Goal: Task Accomplishment & Management: Use online tool/utility

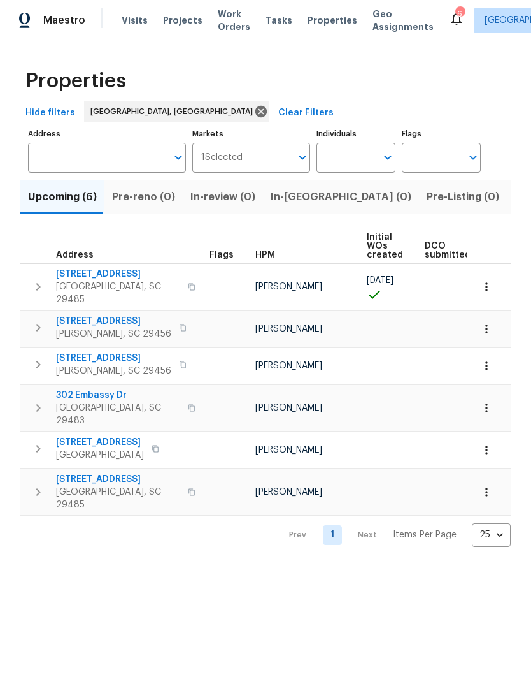
click at [129, 327] on span "Ladson, SC 29456" at bounding box center [113, 333] width 115 height 13
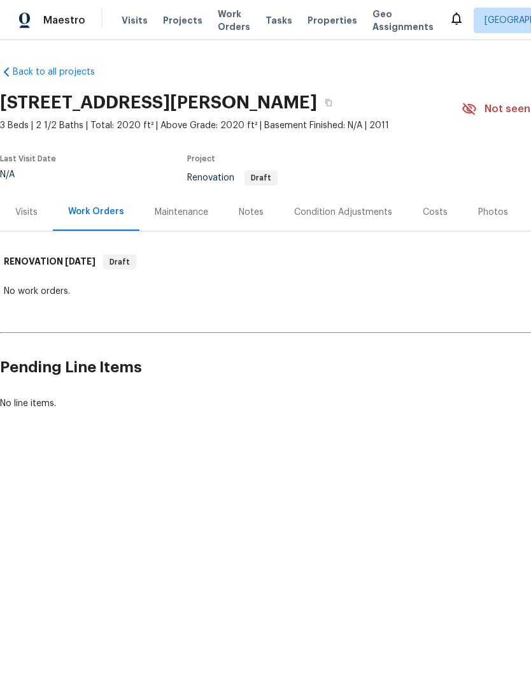
click at [429, 213] on div "Costs" at bounding box center [435, 212] width 25 height 13
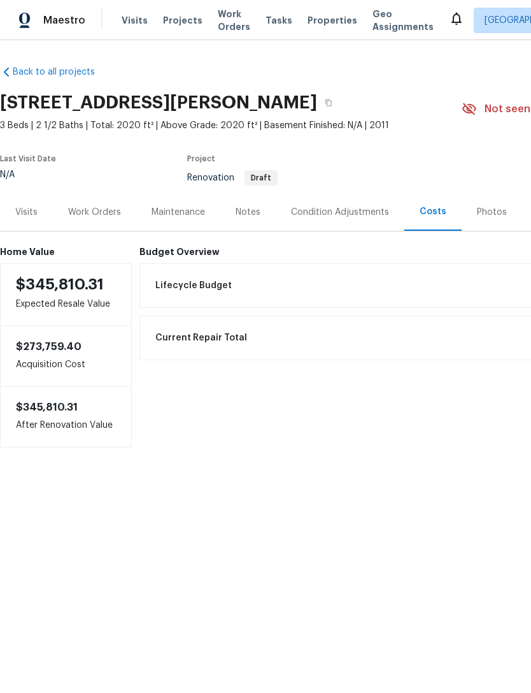
click at [100, 206] on div "Work Orders" at bounding box center [94, 212] width 53 height 13
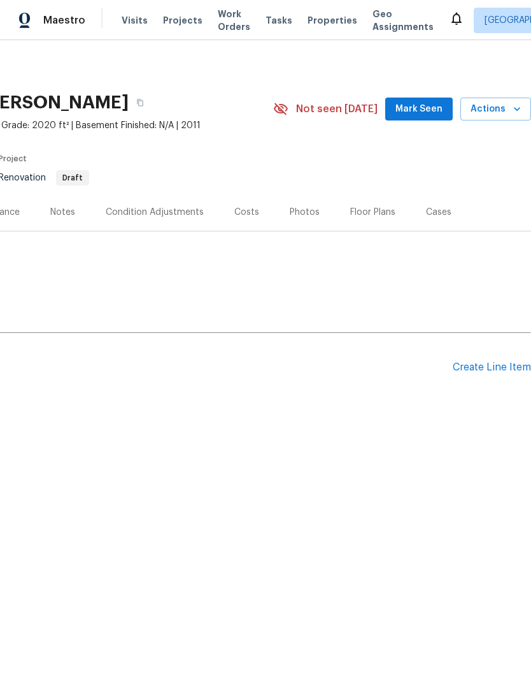
scroll to position [0, 189]
click at [478, 361] on div "Create Line Item" at bounding box center [492, 367] width 78 height 12
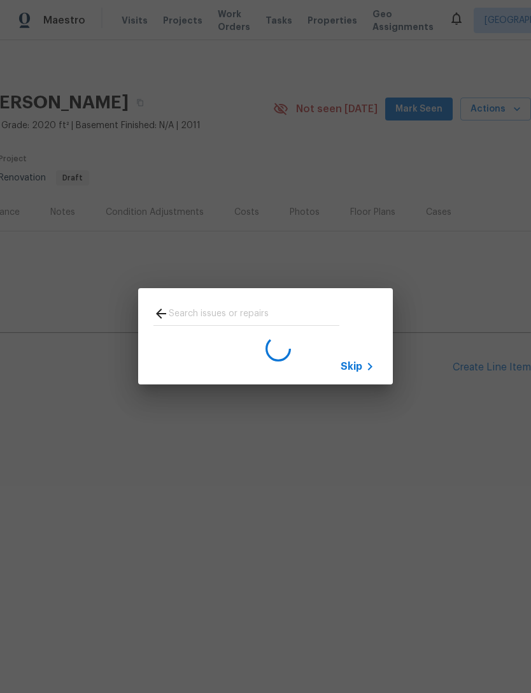
click at [363, 373] on icon at bounding box center [370, 366] width 15 height 15
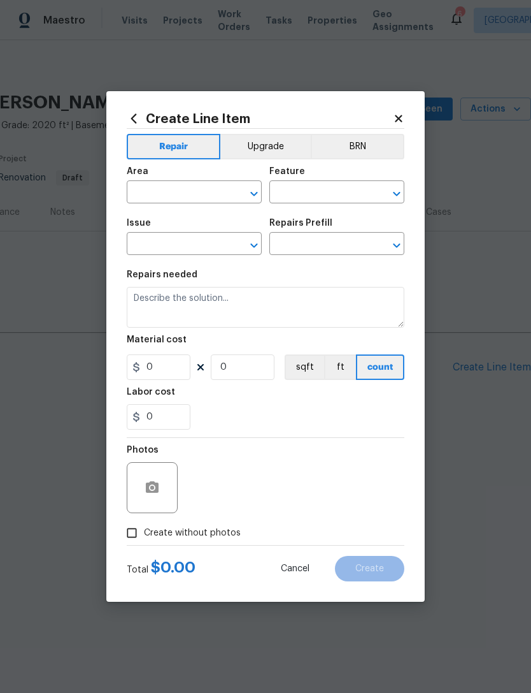
click at [316, 191] on input "text" at bounding box center [318, 193] width 99 height 20
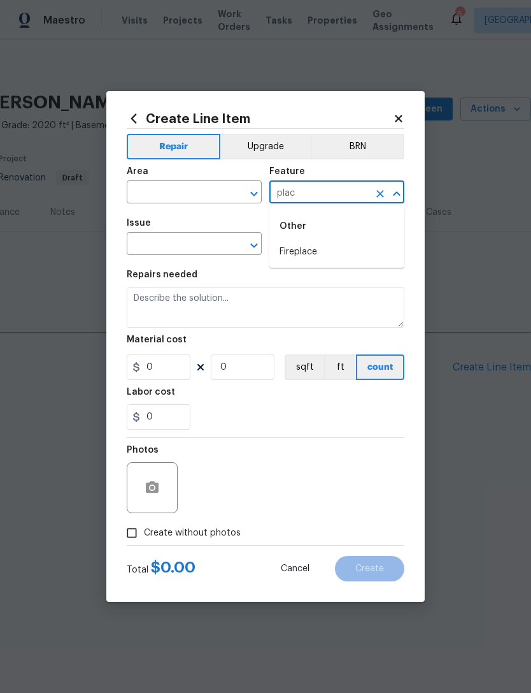
type input "plac"
click at [185, 236] on input "text" at bounding box center [176, 245] width 99 height 20
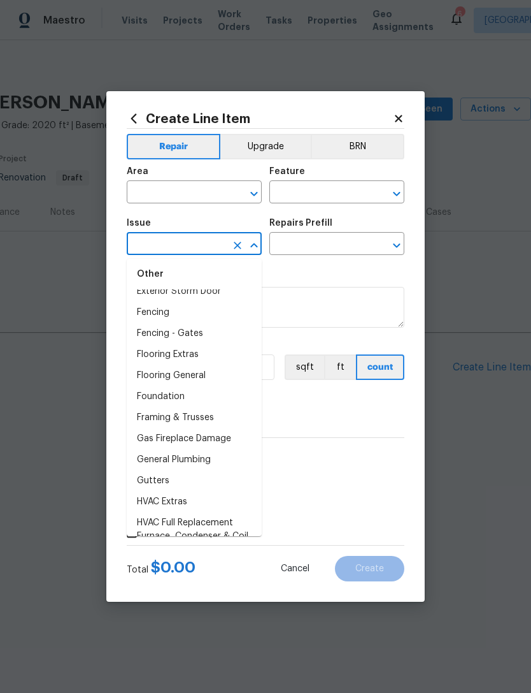
scroll to position [740, 0]
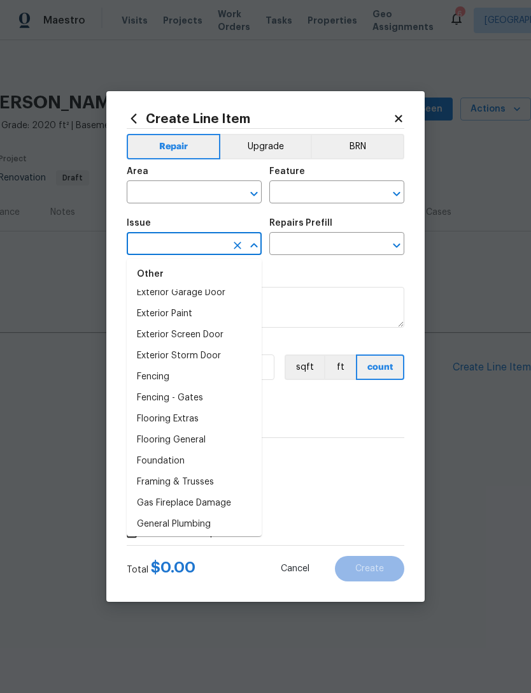
click at [409, 111] on div "Create Line Item Repair Upgrade BRN Area ​ Feature ​ Issue ​ Repairs Prefill ​ …" at bounding box center [265, 346] width 319 height 510
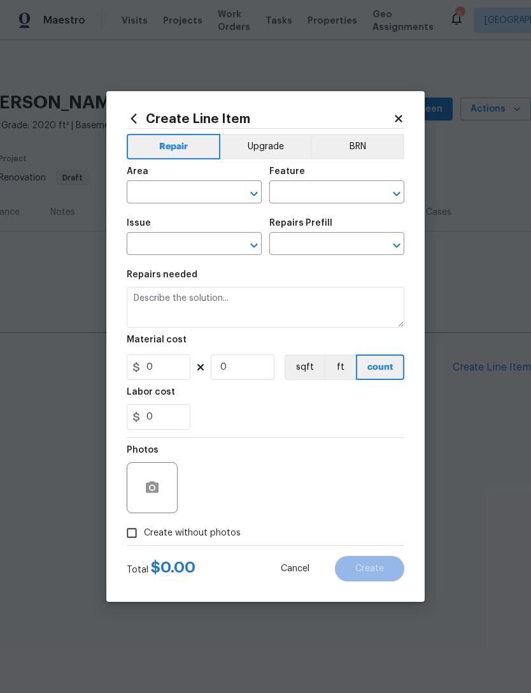
click at [401, 115] on icon at bounding box center [398, 118] width 7 height 7
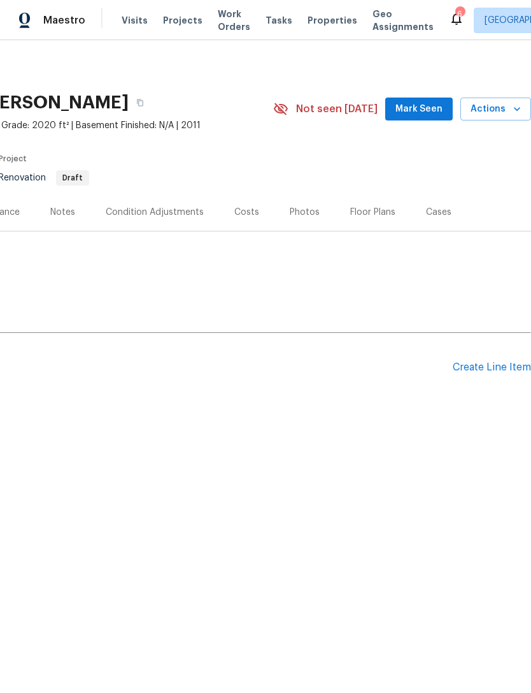
scroll to position [0, 189]
click at [494, 364] on div "Create Line Item" at bounding box center [492, 367] width 78 height 12
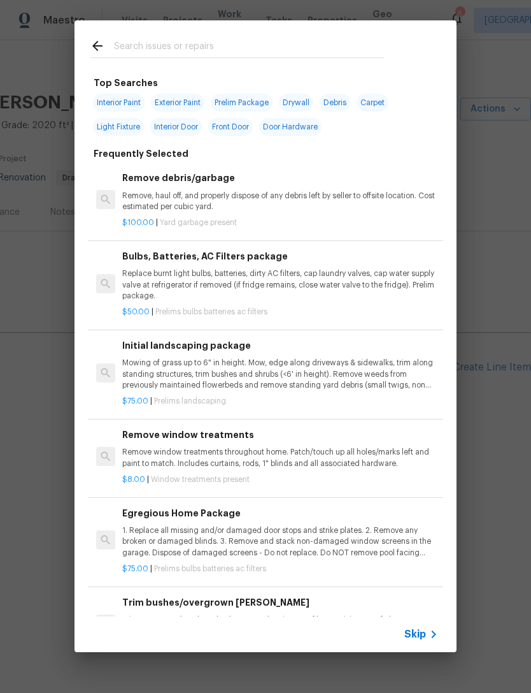
click at [205, 48] on input "text" at bounding box center [249, 47] width 270 height 19
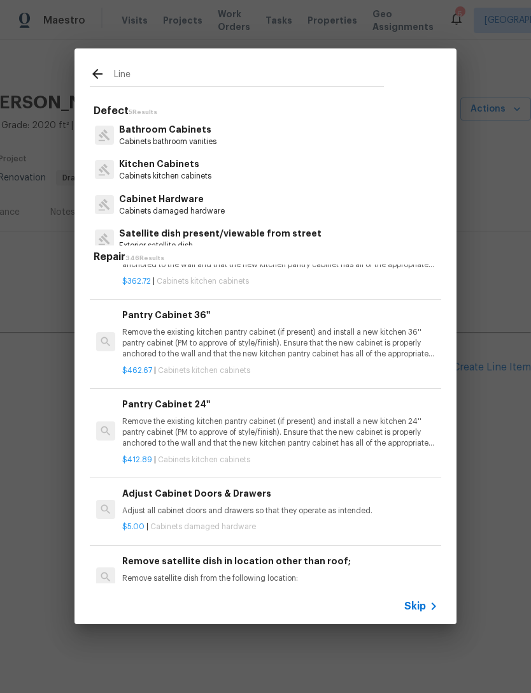
scroll to position [1764, 0]
type input "Line"
click at [100, 80] on icon at bounding box center [97, 73] width 15 height 15
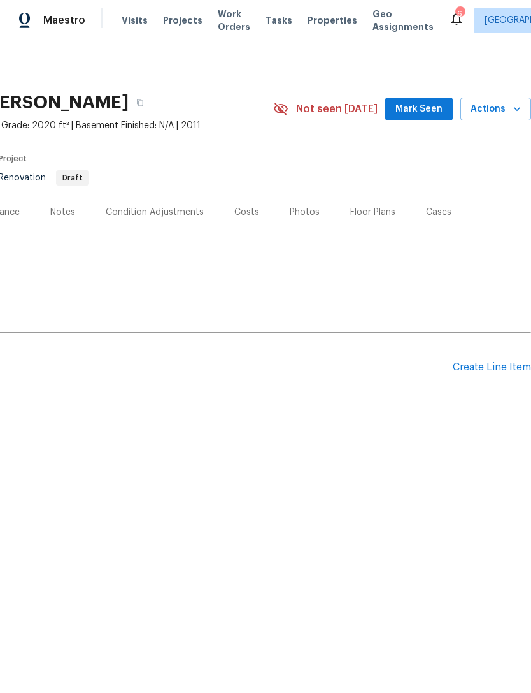
click at [100, 80] on icon at bounding box center [97, 73] width 15 height 15
click at [314, 22] on span "Properties" at bounding box center [333, 20] width 50 height 13
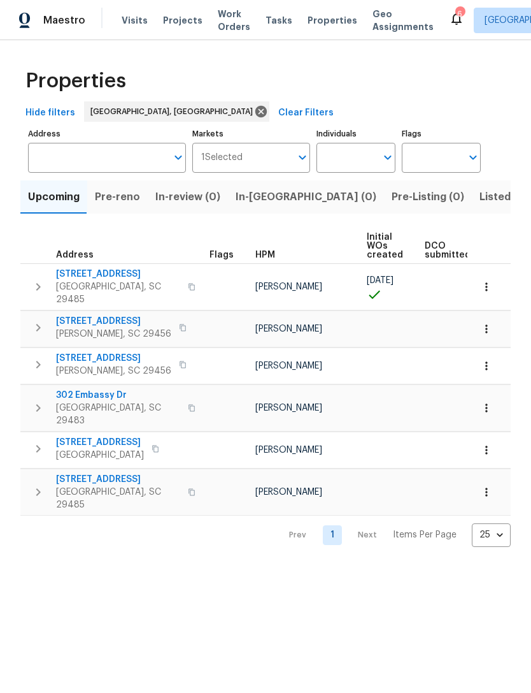
click at [122, 284] on span "Summerville, SC 29485" at bounding box center [118, 292] width 124 height 25
click at [106, 279] on span "112 Balsam Cir" at bounding box center [118, 274] width 124 height 13
click at [122, 275] on span "112 Balsam Cir" at bounding box center [118, 274] width 124 height 13
click at [111, 282] on span "Summerville, SC 29485" at bounding box center [118, 292] width 124 height 25
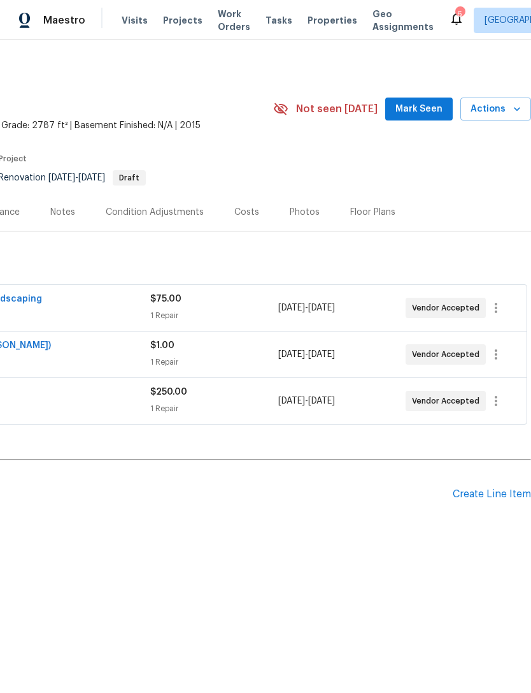
scroll to position [0, 189]
click at [238, 210] on div "Costs" at bounding box center [246, 212] width 25 height 13
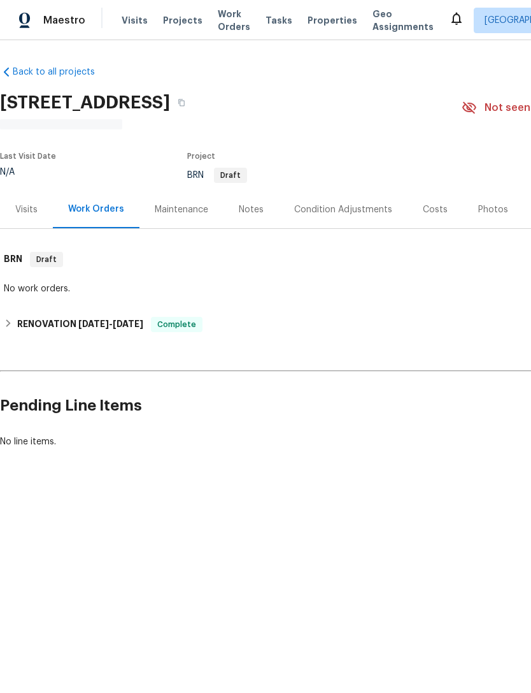
click at [315, 17] on span "Properties" at bounding box center [333, 20] width 50 height 13
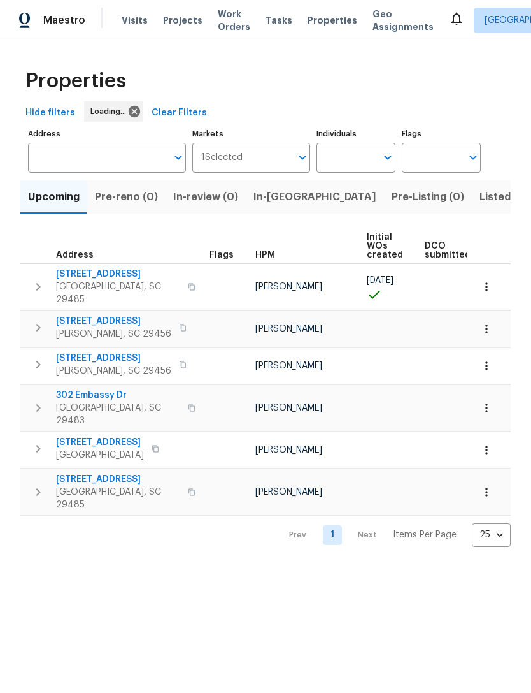
click at [113, 272] on span "[STREET_ADDRESS]" at bounding box center [118, 274] width 124 height 13
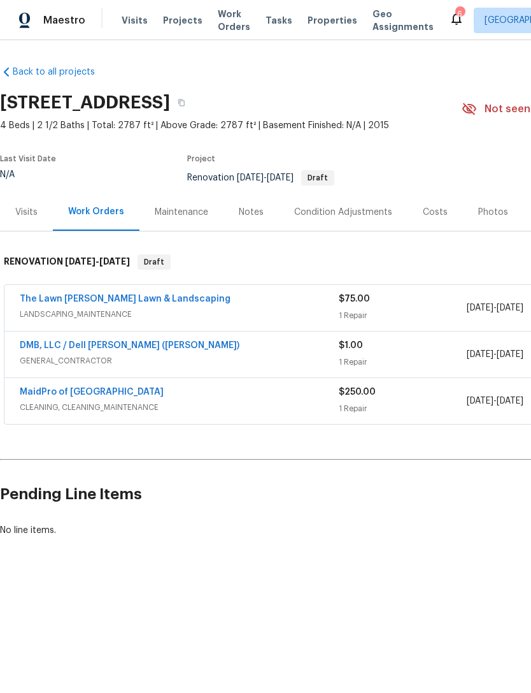
click at [120, 341] on link "DMB, LLC / Dell Bryson (Heise)" at bounding box center [130, 345] width 220 height 9
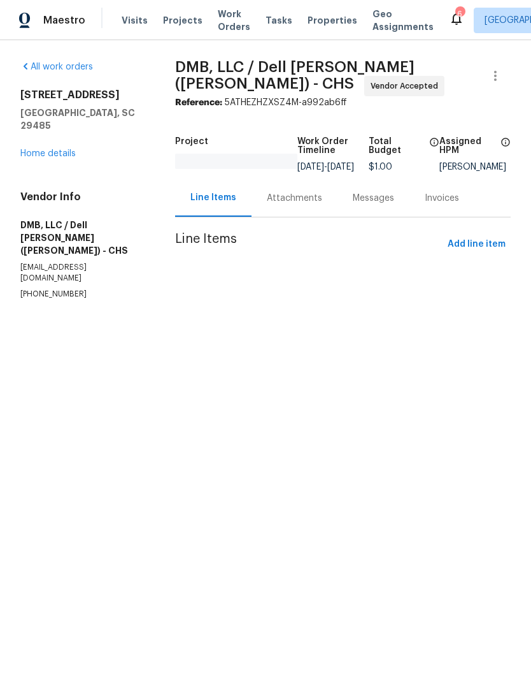
click at [227, 217] on div "Line Items" at bounding box center [213, 198] width 76 height 38
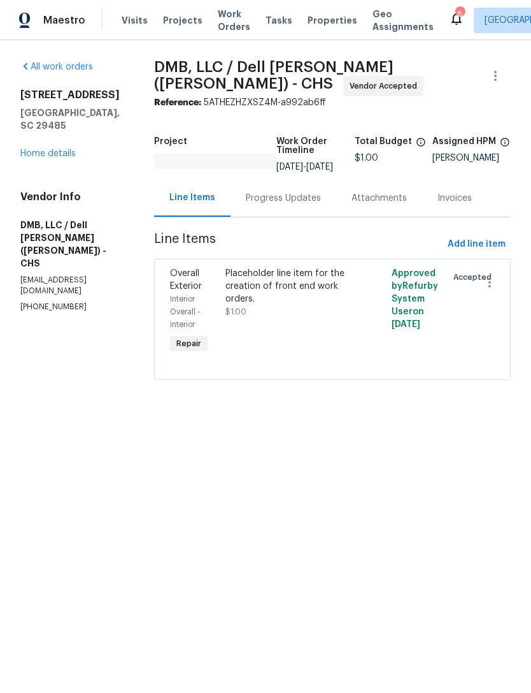
click at [278, 296] on div "Placeholder line item for the creation of front end work orders." at bounding box center [291, 286] width 131 height 38
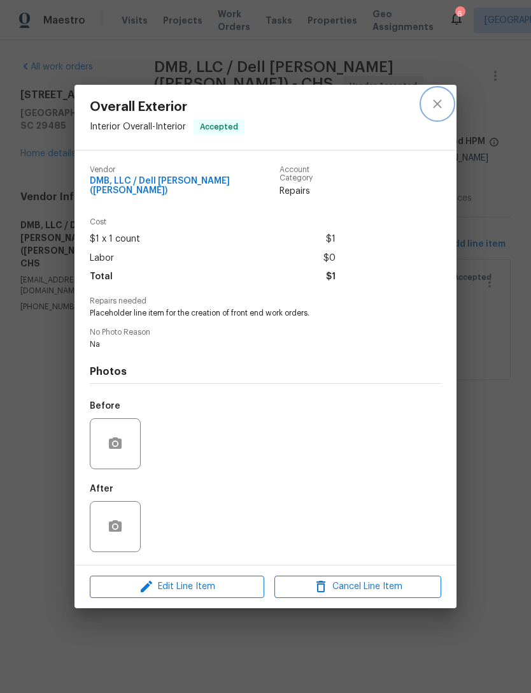
click at [440, 111] on icon "close" at bounding box center [437, 103] width 15 height 15
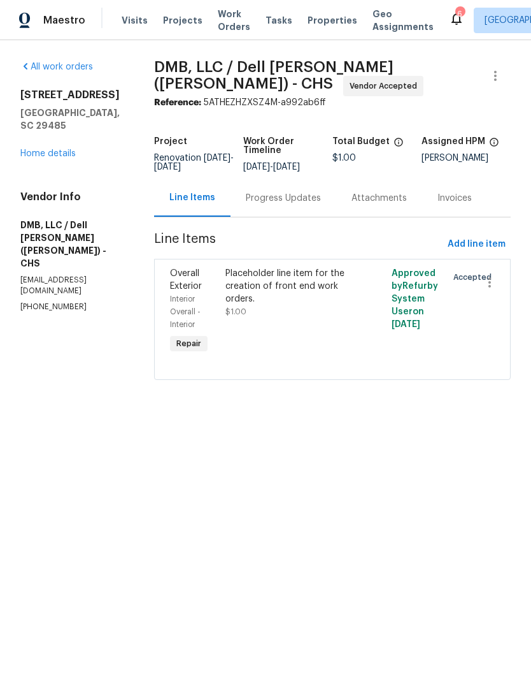
click at [308, 26] on span "Properties" at bounding box center [333, 20] width 50 height 13
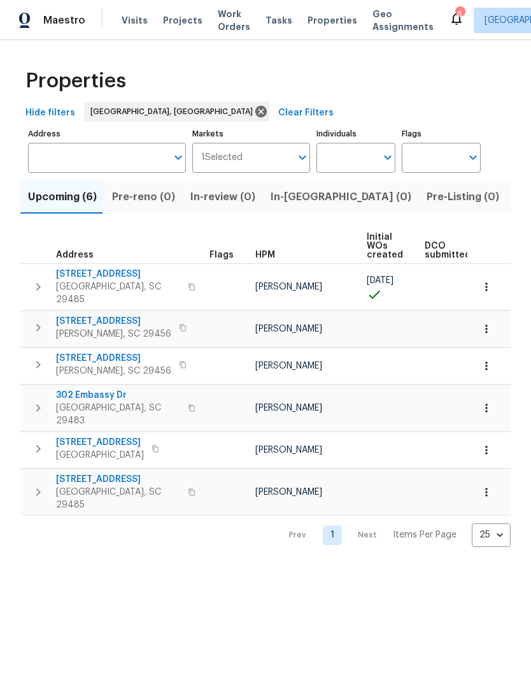
click at [118, 315] on span "3805 Annapolis Way" at bounding box center [113, 321] width 115 height 13
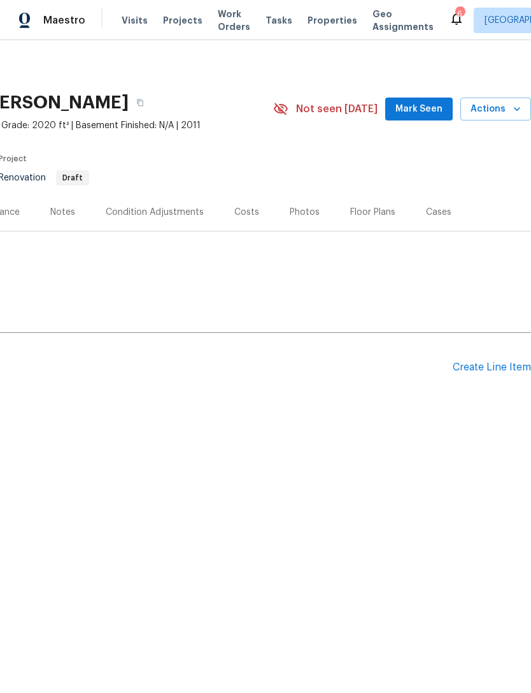
scroll to position [0, 189]
click at [478, 367] on div "Create Line Item" at bounding box center [492, 367] width 78 height 12
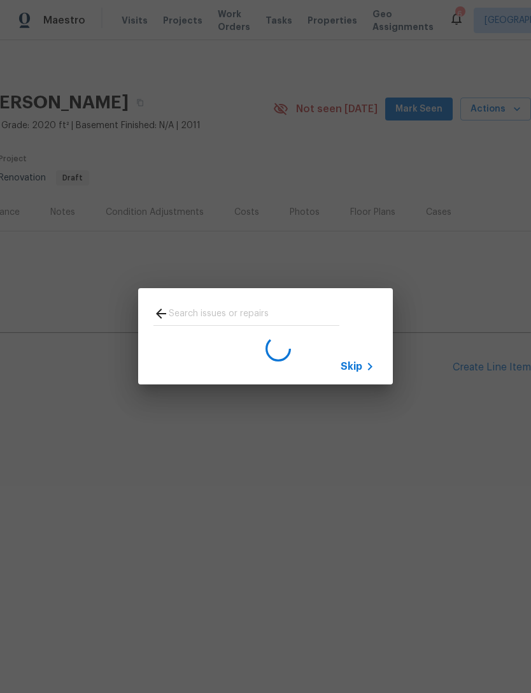
click at [219, 307] on input "text" at bounding box center [254, 315] width 171 height 19
type input "Placeholder"
click at [357, 370] on span "Skip" at bounding box center [352, 366] width 22 height 13
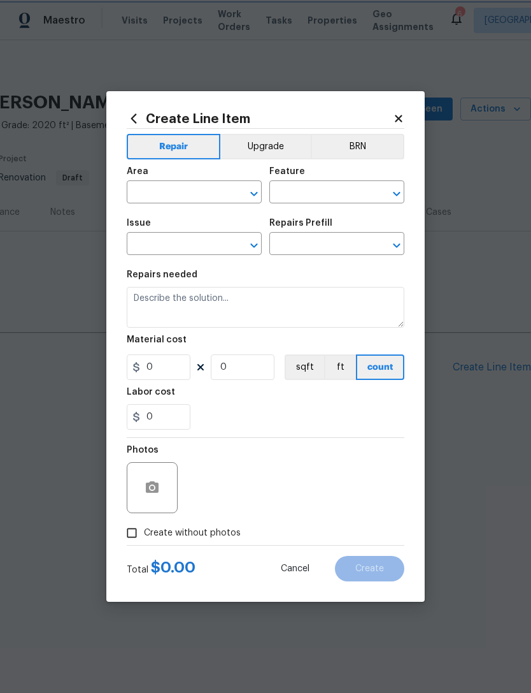
click at [250, 241] on icon "Open" at bounding box center [254, 245] width 15 height 15
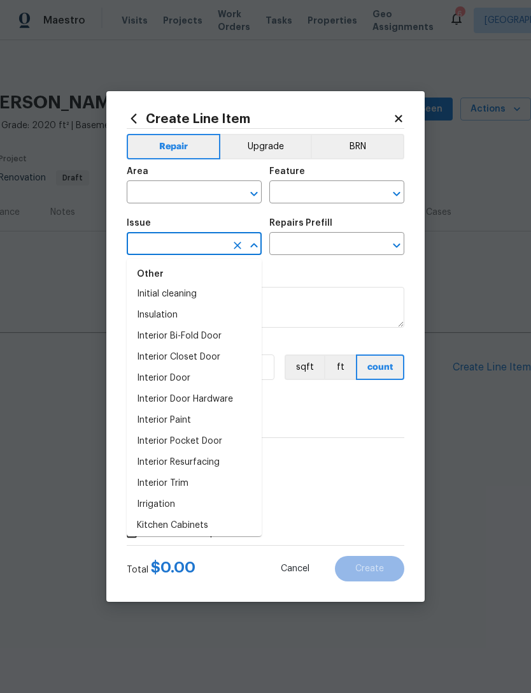
scroll to position [1533, 0]
click at [343, 194] on input "text" at bounding box center [318, 193] width 99 height 20
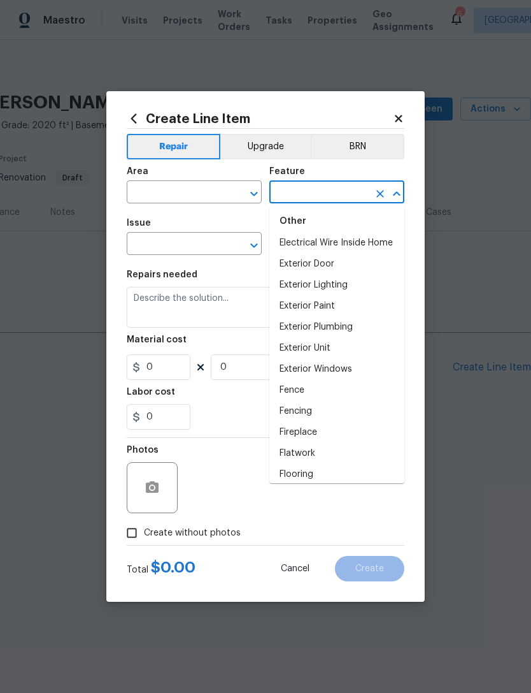
scroll to position [858, 0]
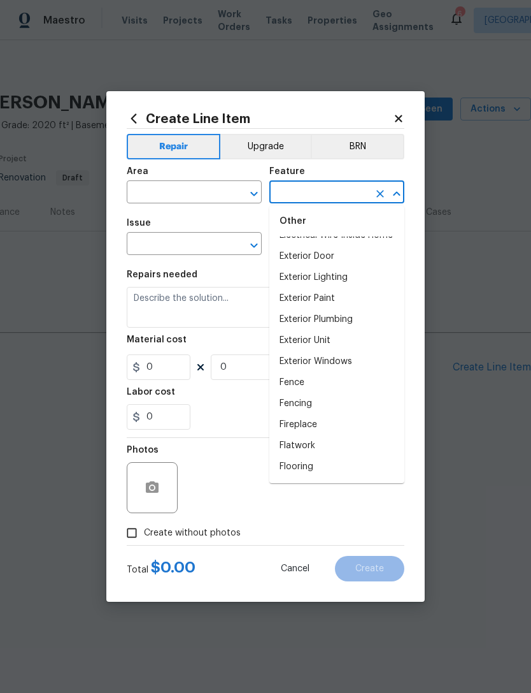
click at [206, 196] on input "text" at bounding box center [176, 193] width 99 height 20
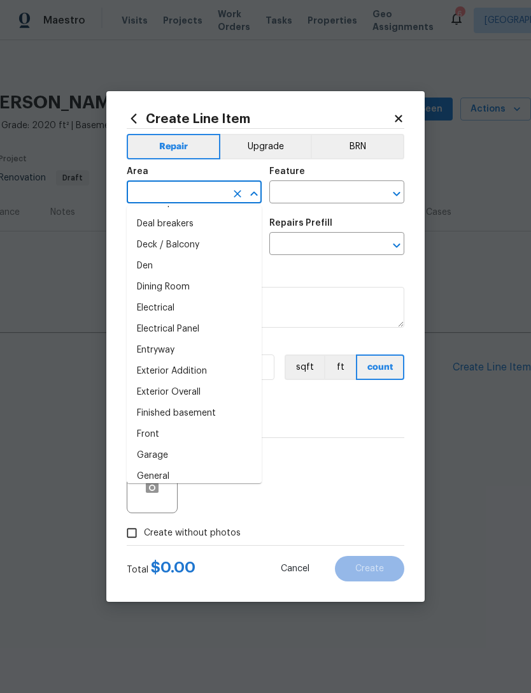
scroll to position [165, 0]
click at [201, 394] on li "Exterior Overall" at bounding box center [194, 392] width 135 height 21
type input "Exterior Overall"
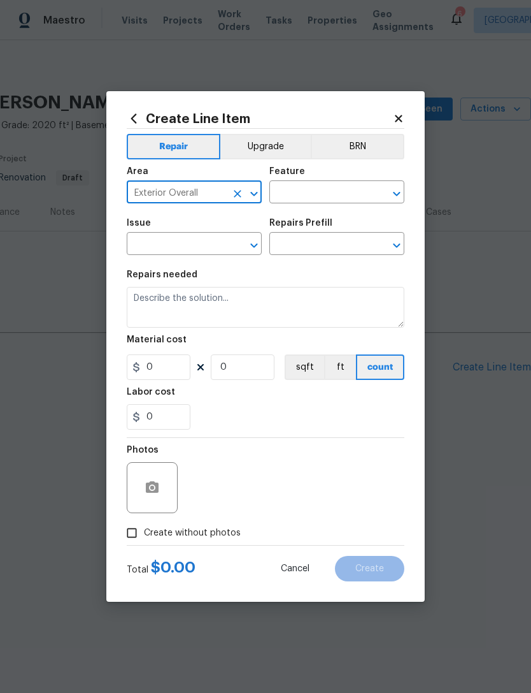
click at [187, 248] on input "text" at bounding box center [176, 245] width 99 height 20
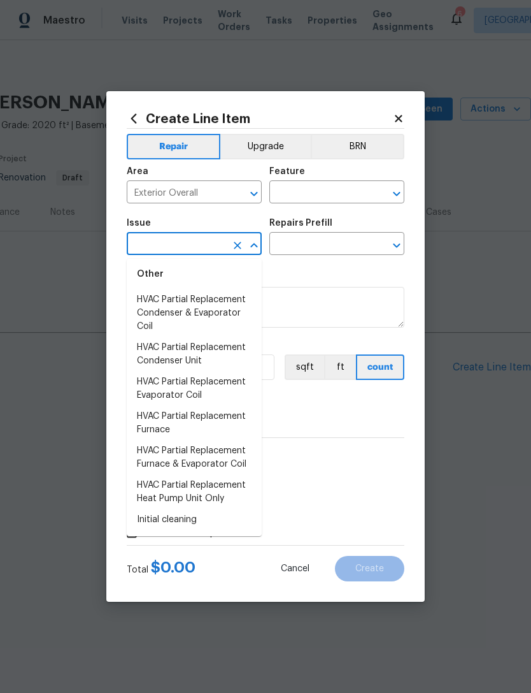
scroll to position [1297, 0]
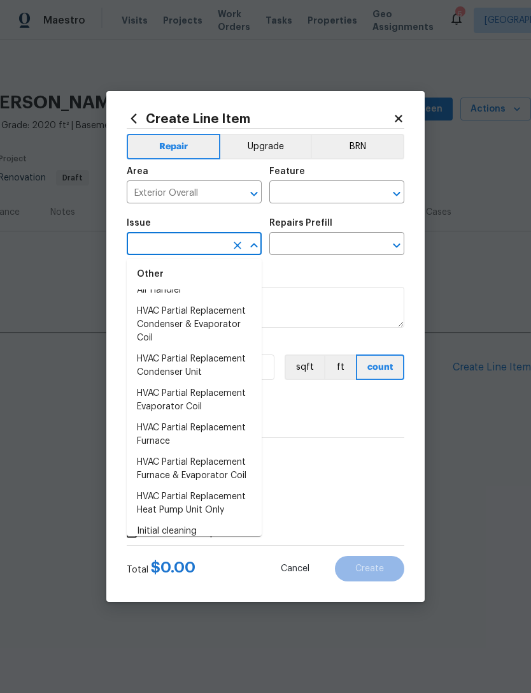
click at [338, 197] on input "text" at bounding box center [318, 193] width 99 height 20
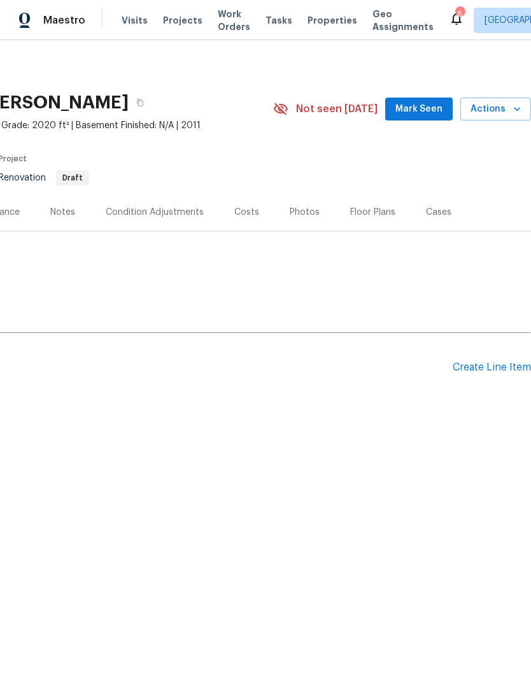
scroll to position [0, 189]
click at [496, 362] on div "Create Line Item" at bounding box center [492, 367] width 78 height 12
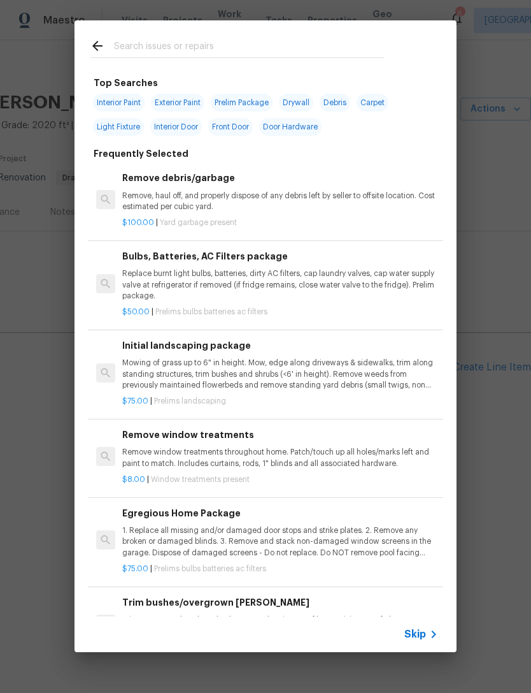
click at [229, 39] on input "text" at bounding box center [249, 47] width 270 height 19
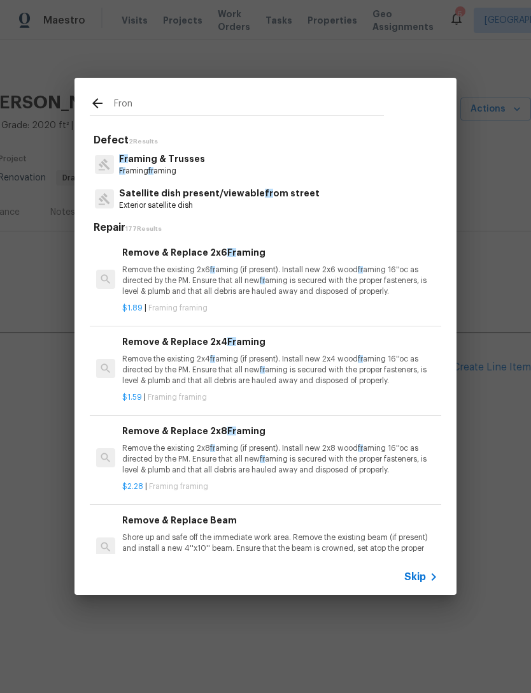
type input "Front"
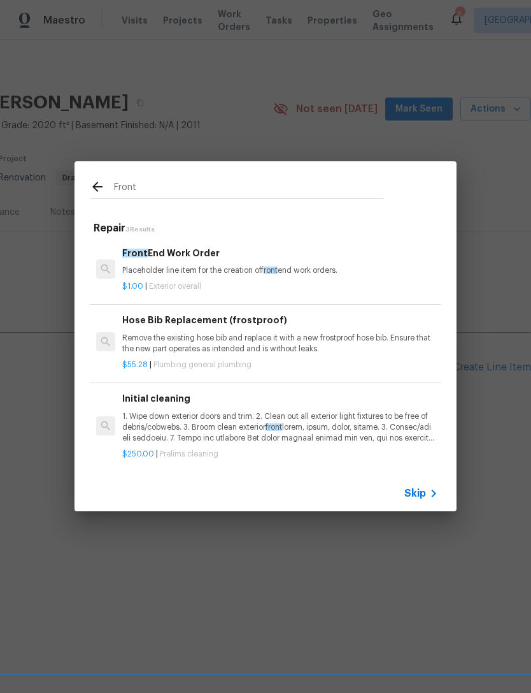
click at [198, 261] on div "Front End Work Order Placeholder line item for the creation of front end work o…" at bounding box center [280, 261] width 316 height 31
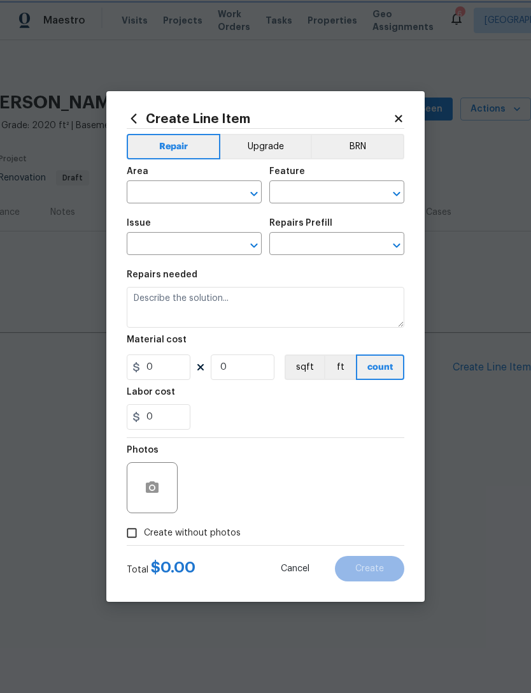
type input "Exterior Overall"
type input "Overall Exterior"
type input "Front End Work Order $1.00"
type textarea "Placeholder line item for the creation of front end work orders."
type input "1"
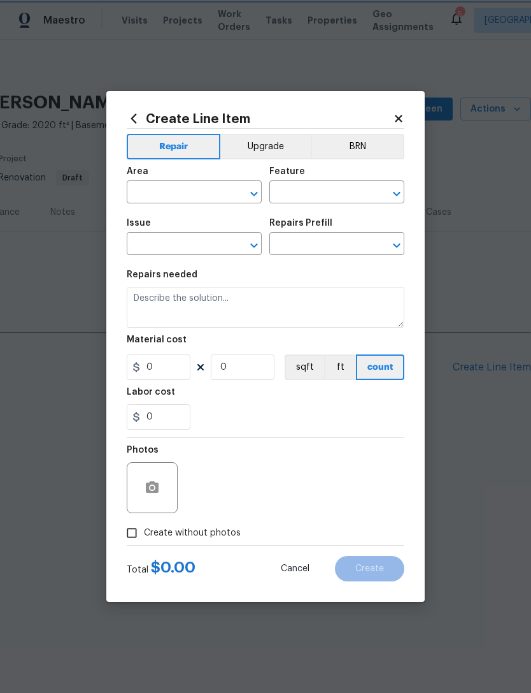
type input "1"
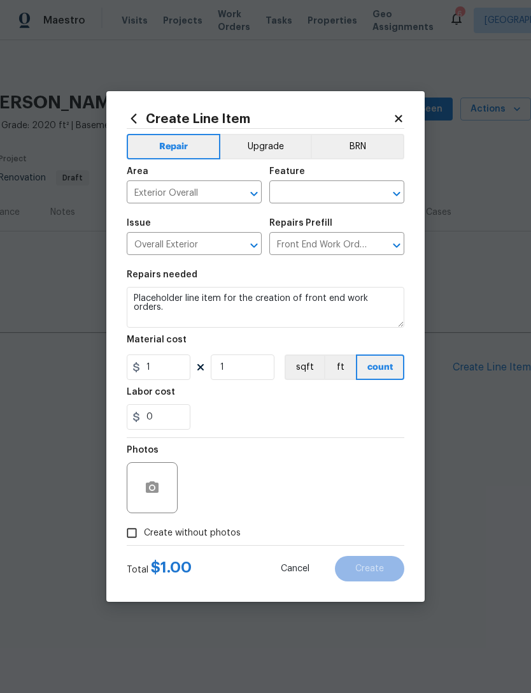
click at [130, 534] on input "Create without photos" at bounding box center [132, 533] width 24 height 24
checkbox input "true"
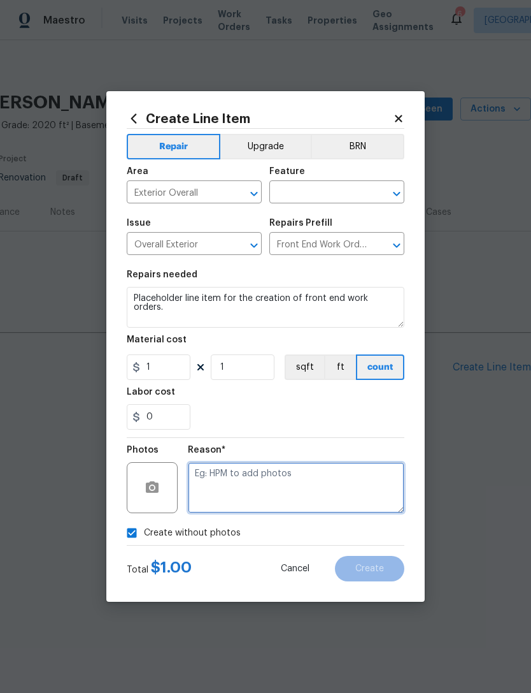
click at [280, 478] on textarea at bounding box center [296, 487] width 217 height 51
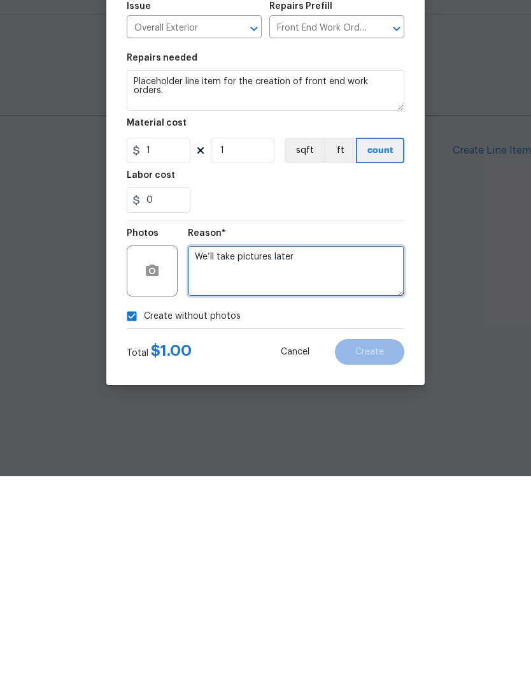
click at [382, 462] on textarea "We’ll take pictures later" at bounding box center [296, 487] width 217 height 51
click at [359, 462] on textarea "We’ll take pictures later" at bounding box center [296, 487] width 217 height 51
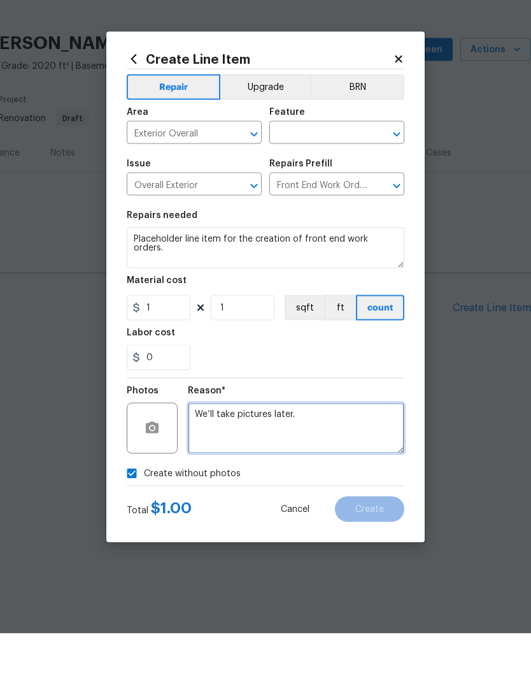
type textarea "We’ll take pictures later."
click at [348, 183] on input "text" at bounding box center [318, 193] width 99 height 20
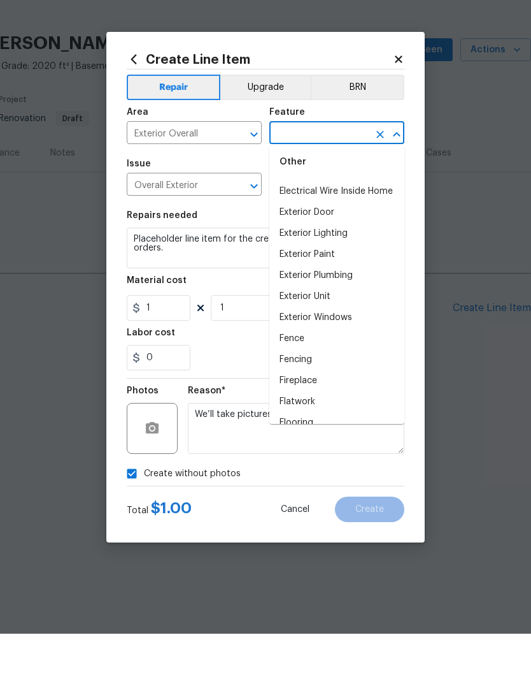
scroll to position [941, 0]
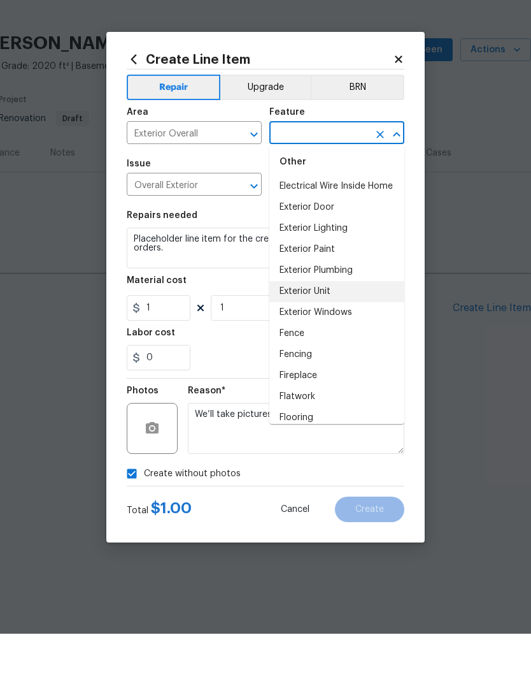
click at [331, 340] on li "Exterior Unit" at bounding box center [336, 350] width 135 height 21
type input "Exterior Unit"
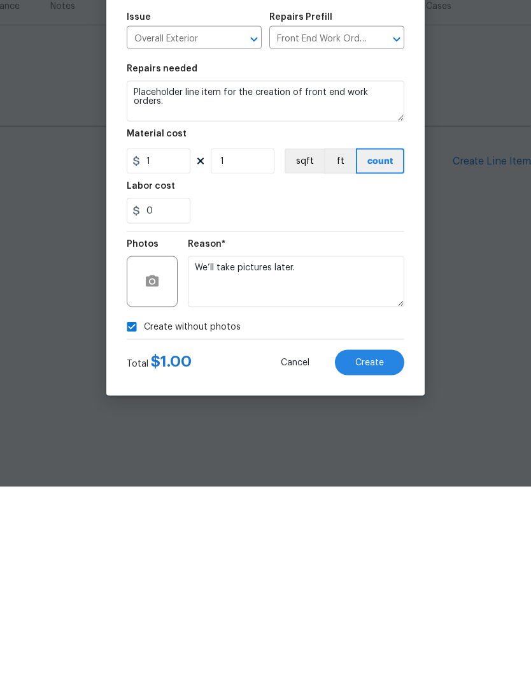
click at [378, 564] on span "Create" at bounding box center [370, 569] width 29 height 10
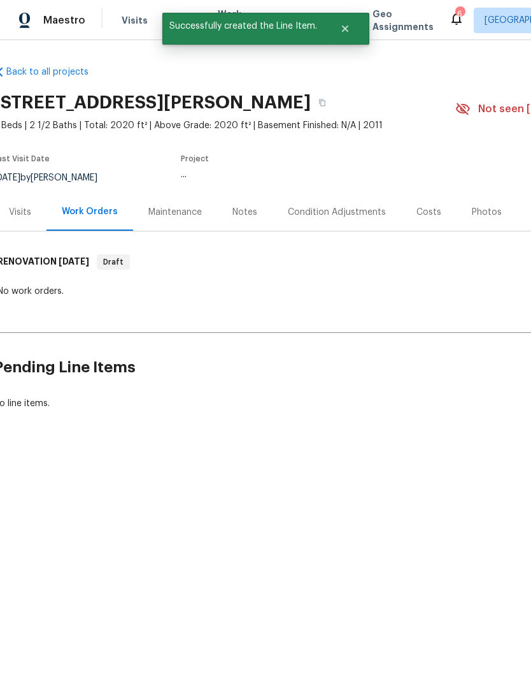
scroll to position [0, 4]
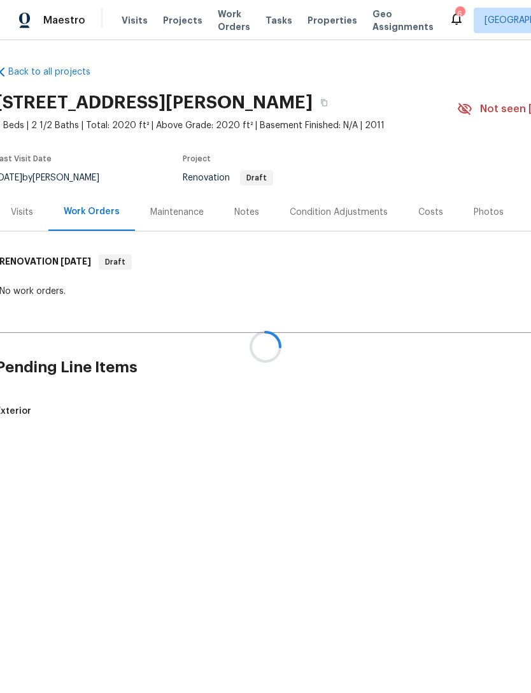
click at [339, 206] on div at bounding box center [265, 346] width 531 height 693
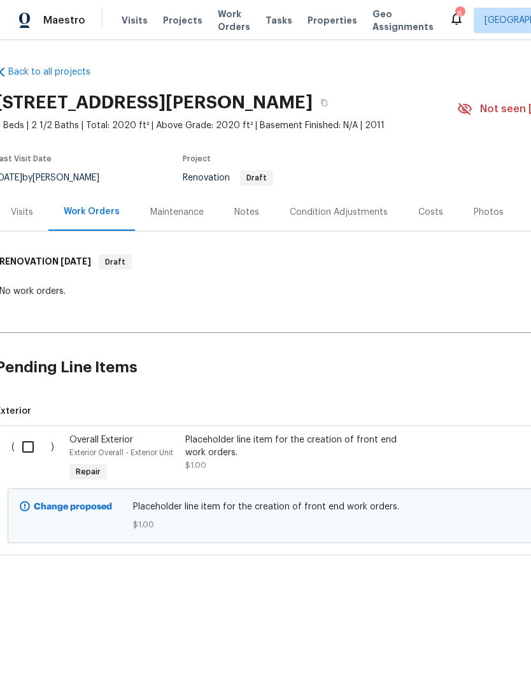
click at [344, 213] on div "Condition Adjustments" at bounding box center [339, 212] width 98 height 13
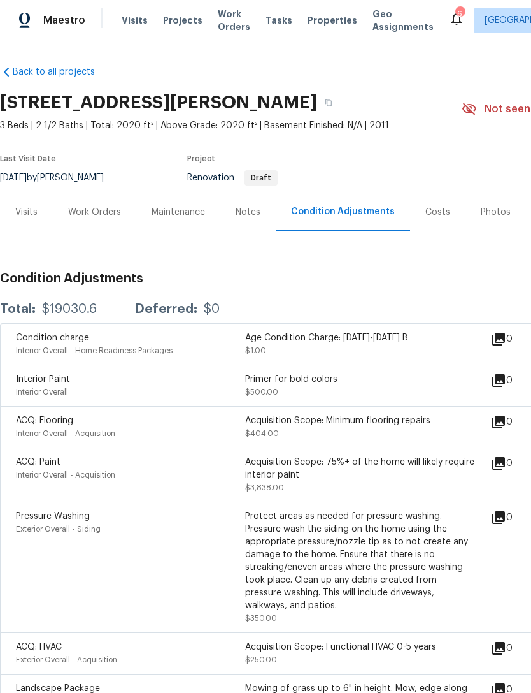
click at [99, 212] on div "Work Orders" at bounding box center [94, 212] width 53 height 13
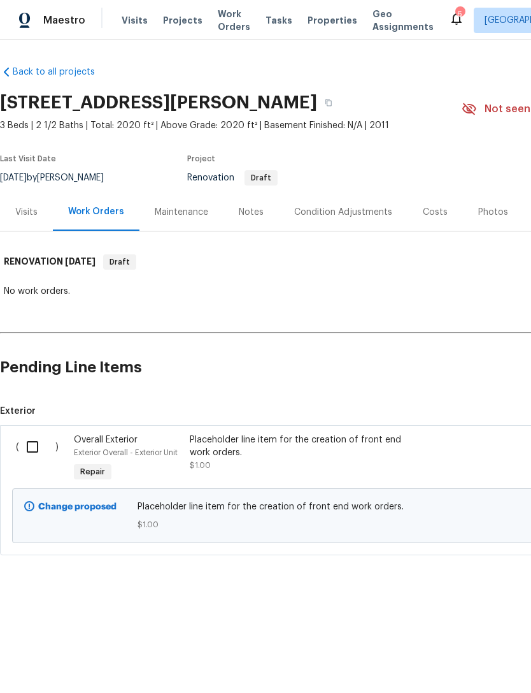
click at [38, 441] on input "checkbox" at bounding box center [37, 446] width 36 height 27
checkbox input "true"
click at [475, 661] on span "Create Work Order" at bounding box center [458, 661] width 85 height 16
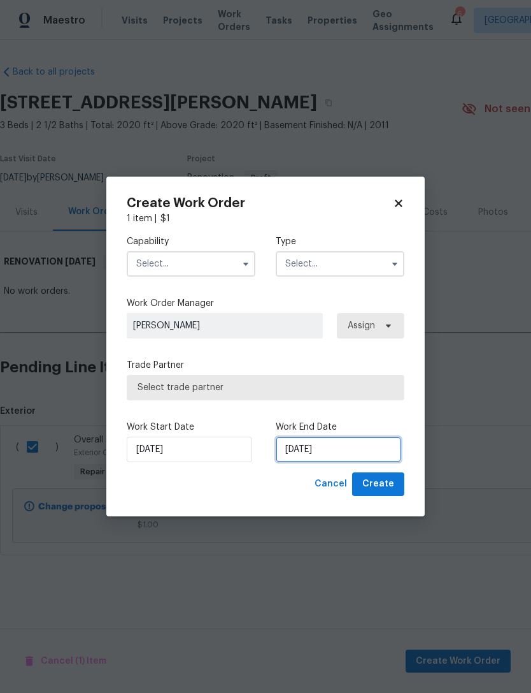
click at [318, 449] on input "[DATE]" at bounding box center [339, 448] width 126 height 25
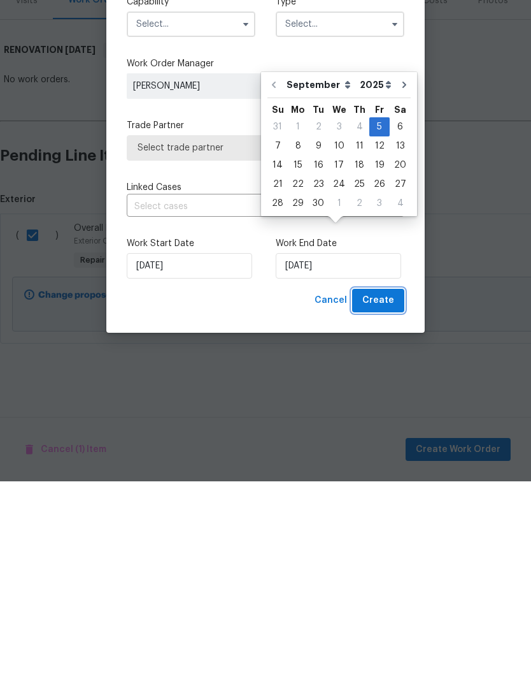
click at [378, 504] on span "Create" at bounding box center [379, 512] width 32 height 16
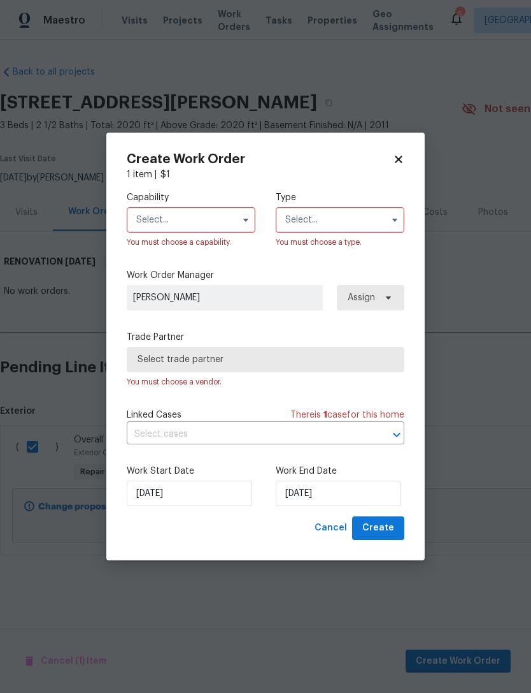
click at [212, 207] on input "text" at bounding box center [191, 219] width 129 height 25
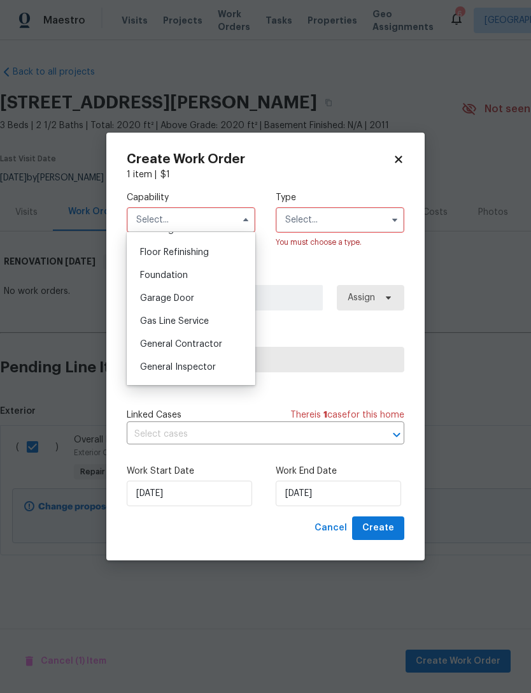
scroll to position [523, 0]
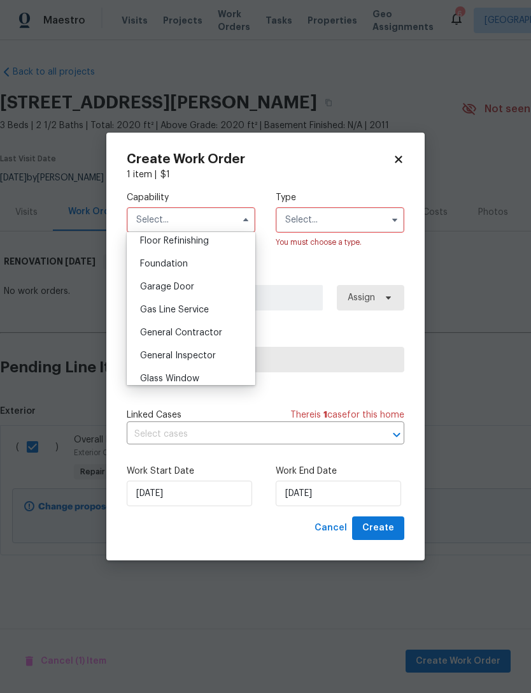
click at [204, 327] on div "General Contractor" at bounding box center [191, 332] width 122 height 23
type input "General Contractor"
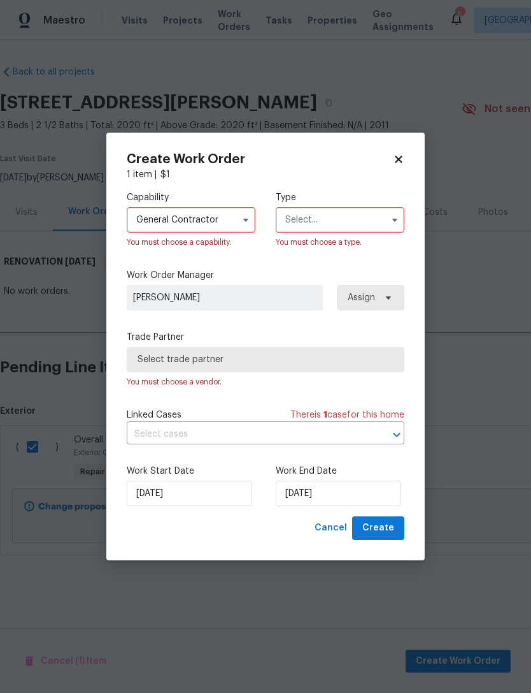
click at [354, 219] on input "text" at bounding box center [340, 219] width 129 height 25
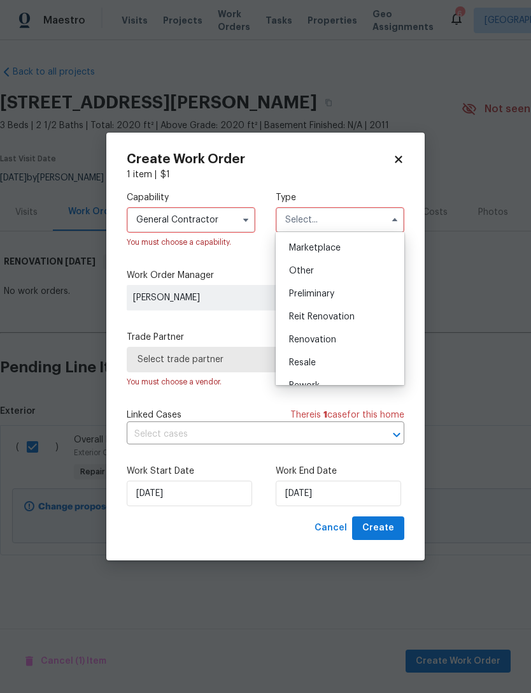
scroll to position [229, 0]
click at [342, 338] on div "Renovation" at bounding box center [340, 338] width 122 height 23
type input "Renovation"
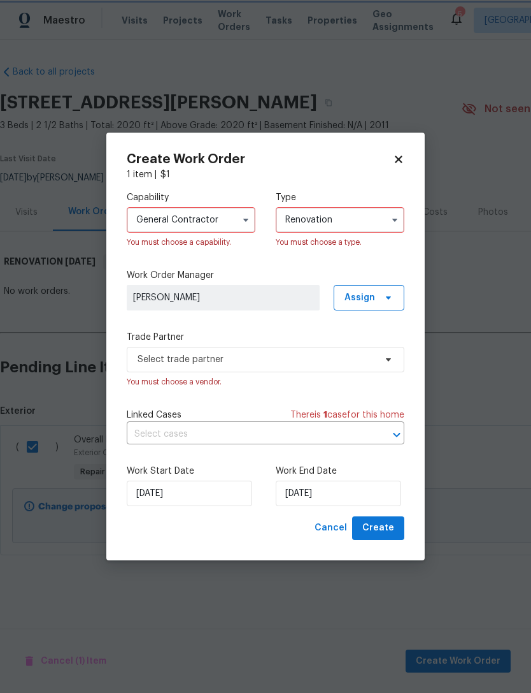
scroll to position [0, 0]
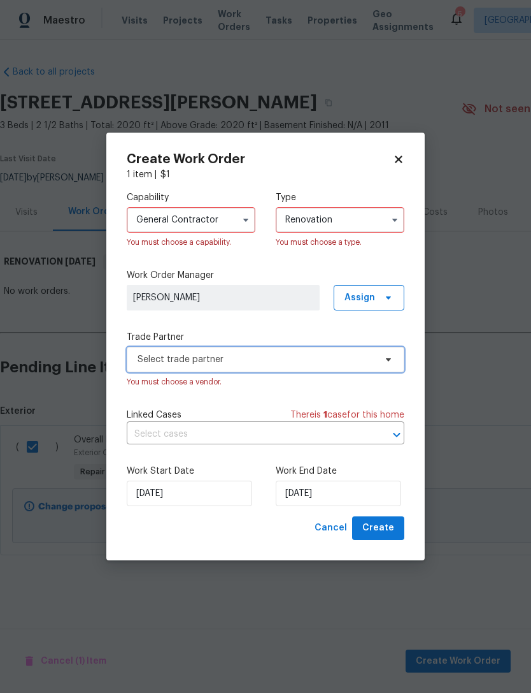
click at [268, 354] on span "Select trade partner" at bounding box center [257, 359] width 238 height 13
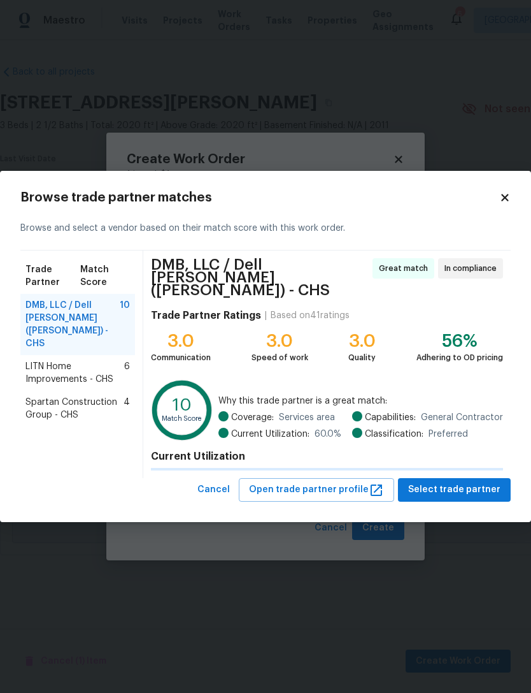
click at [509, 200] on icon at bounding box center [504, 197] width 11 height 11
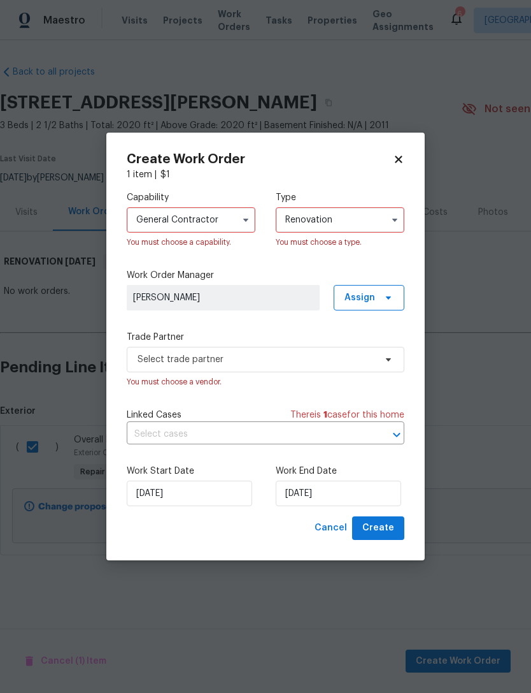
click at [212, 224] on input "General Contractor" at bounding box center [191, 219] width 129 height 25
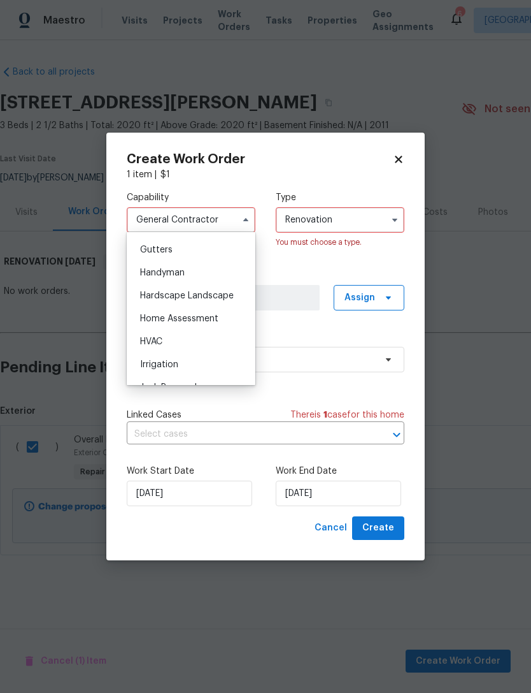
scroll to position [666, 0]
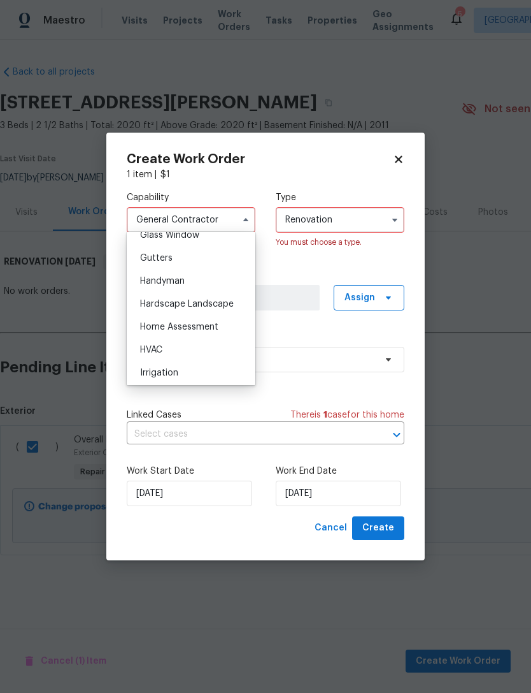
click at [189, 278] on div "Handyman" at bounding box center [191, 280] width 122 height 23
type input "Handyman"
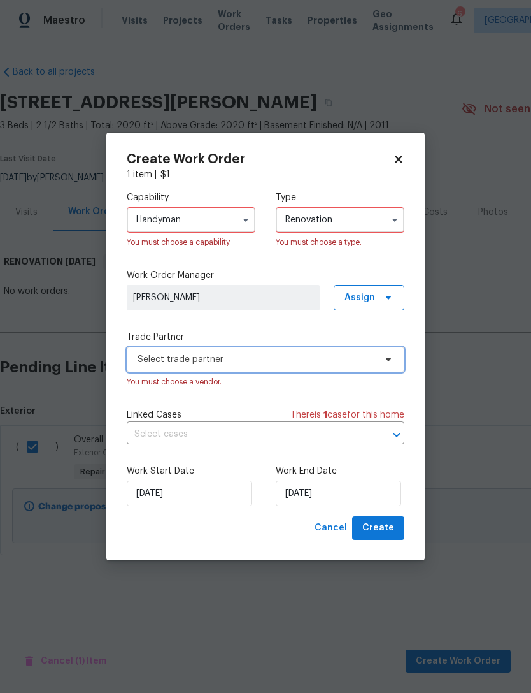
click at [284, 355] on span "Select trade partner" at bounding box center [257, 359] width 238 height 13
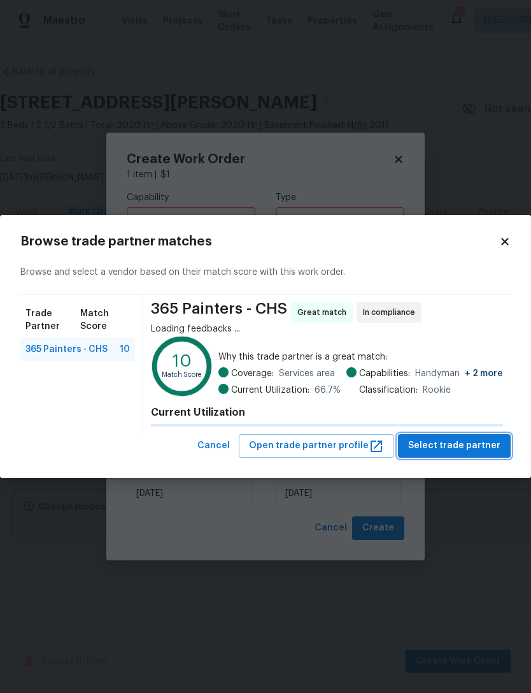
click at [471, 445] on span "Select trade partner" at bounding box center [454, 446] width 92 height 16
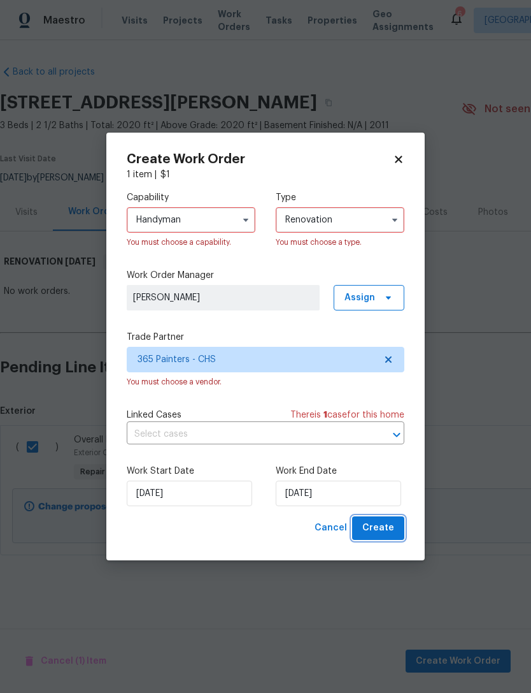
click at [382, 533] on span "Create" at bounding box center [379, 528] width 32 height 16
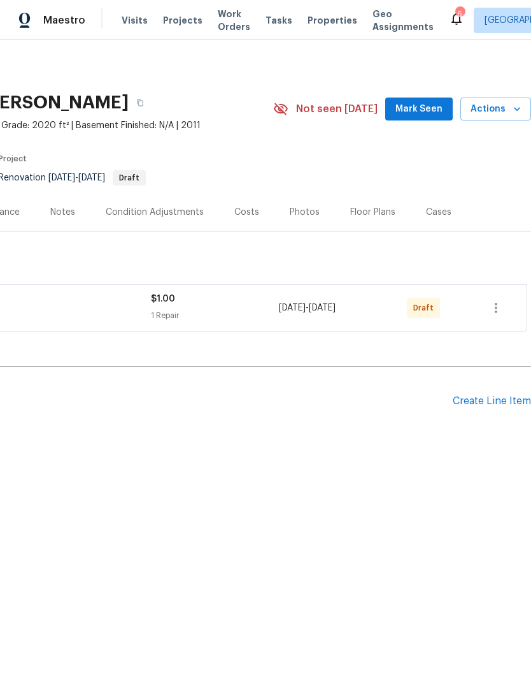
scroll to position [0, 189]
click at [498, 313] on icon "button" at bounding box center [496, 307] width 15 height 15
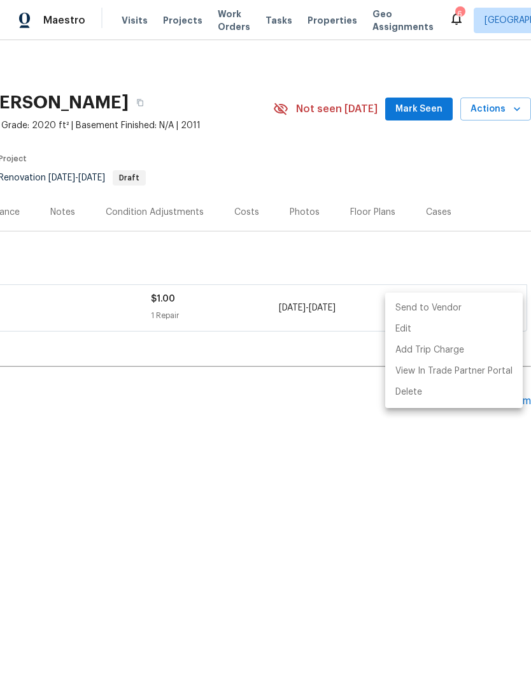
click at [443, 310] on li "Send to Vendor" at bounding box center [454, 308] width 138 height 21
click at [442, 305] on li "Send to Vendor" at bounding box center [454, 308] width 138 height 21
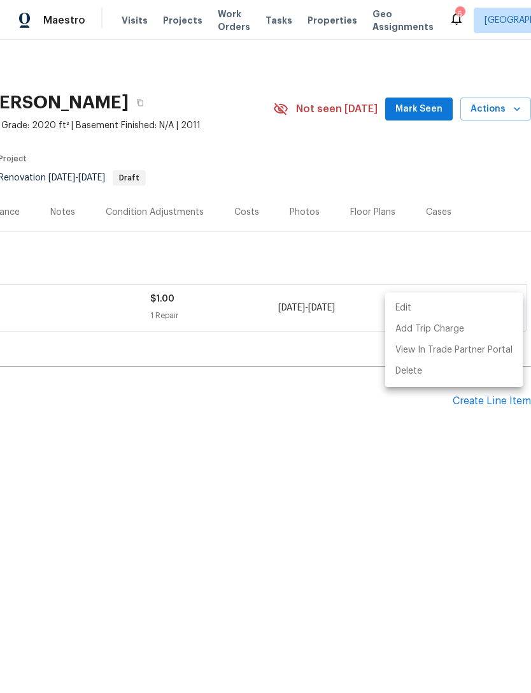
click at [470, 248] on div at bounding box center [265, 346] width 531 height 693
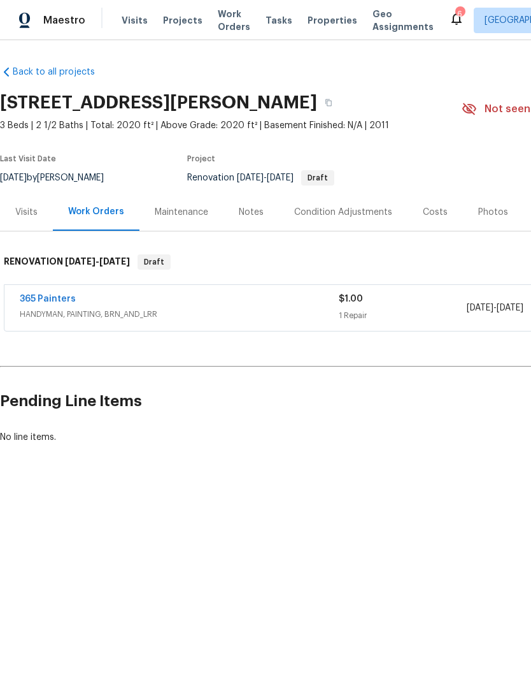
scroll to position [0, 0]
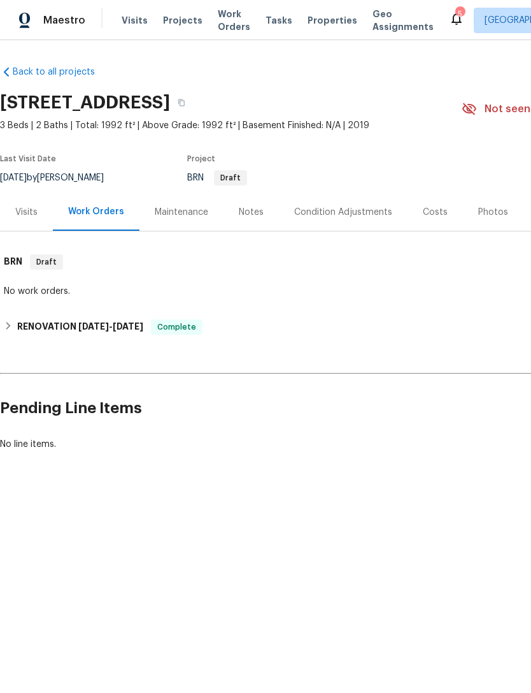
click at [234, 22] on span "Work Orders" at bounding box center [234, 20] width 32 height 25
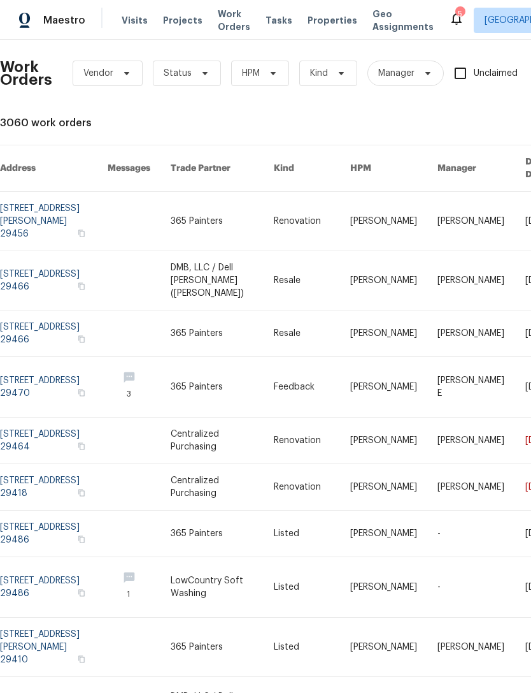
scroll to position [5, 0]
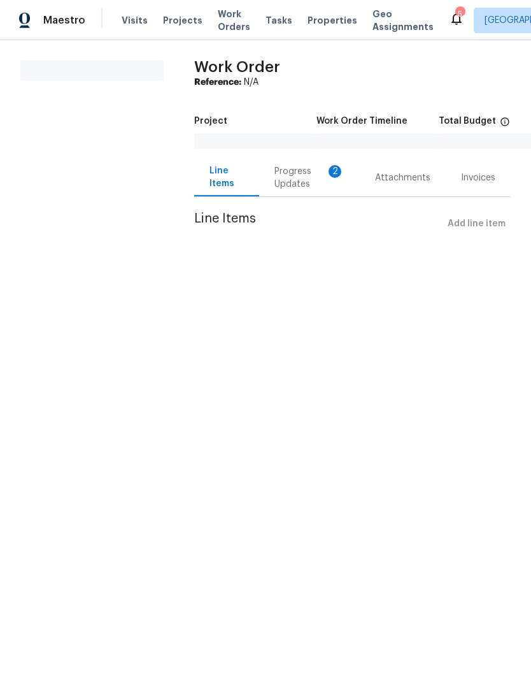
click at [307, 184] on div "Progress Updates 2" at bounding box center [310, 177] width 70 height 25
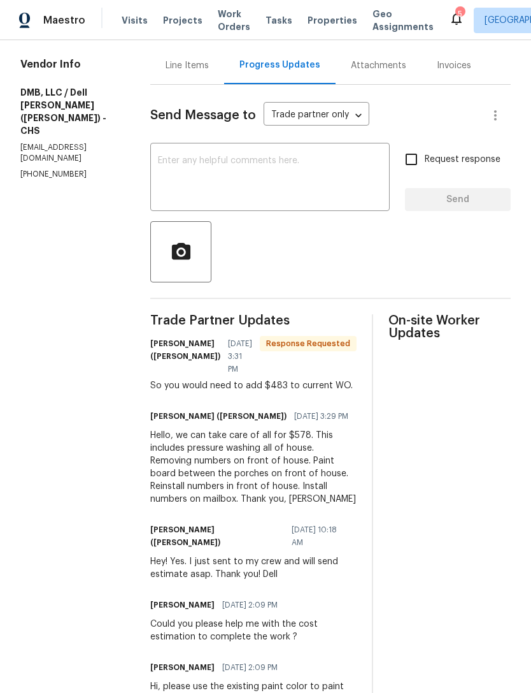
scroll to position [133, 0]
